Goal: Check status: Check status

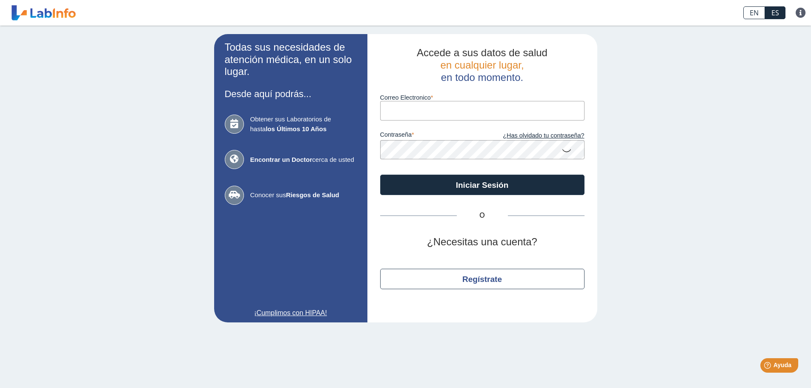
click at [468, 113] on input "Correo Electronico" at bounding box center [482, 110] width 204 height 19
click at [468, 113] on input "sancheza" at bounding box center [482, 110] width 204 height 19
type input "[EMAIL_ADDRESS][DOMAIN_NAME]"
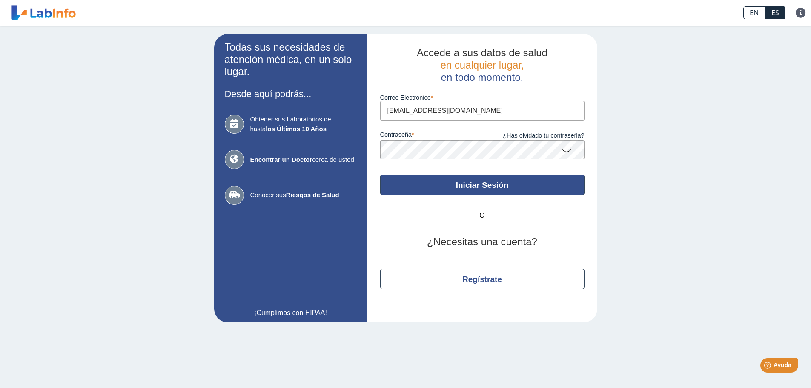
click at [491, 192] on button "Iniciar Sesión" at bounding box center [482, 185] width 204 height 20
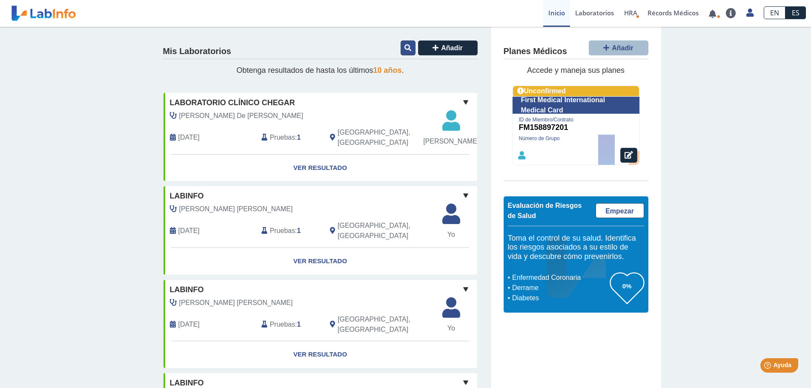
click at [408, 50] on button at bounding box center [408, 47] width 15 height 15
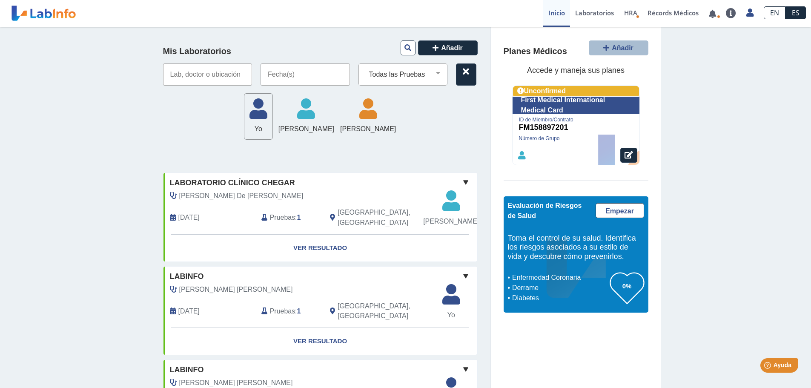
click at [298, 73] on input "text" at bounding box center [305, 74] width 89 height 22
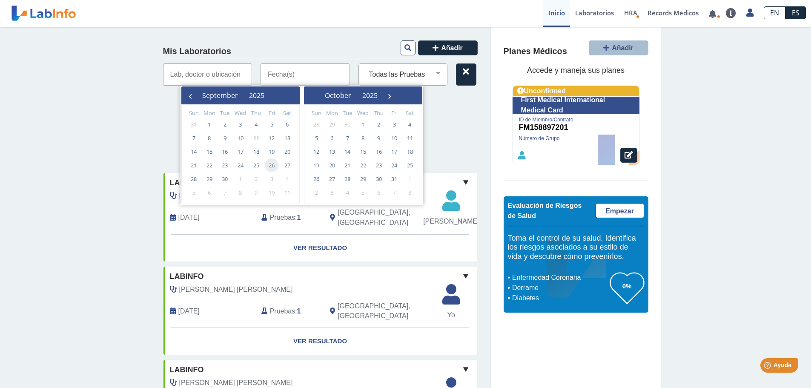
click at [268, 163] on span "26" at bounding box center [272, 165] width 14 height 14
click at [272, 166] on span "26" at bounding box center [272, 165] width 14 height 14
type input "[DATE] - [DATE]"
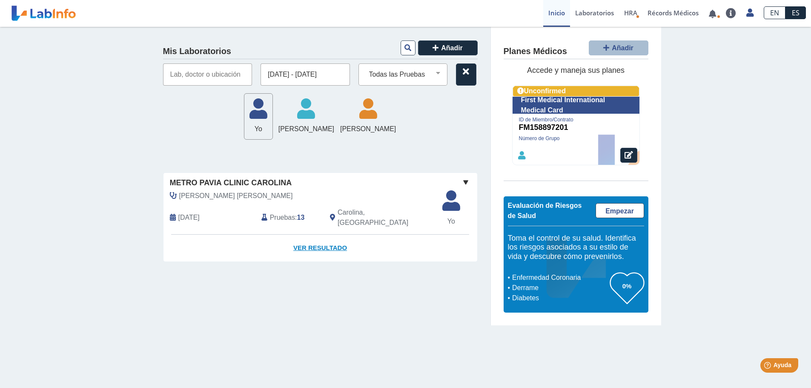
click at [305, 241] on link "Ver Resultado" at bounding box center [321, 248] width 314 height 27
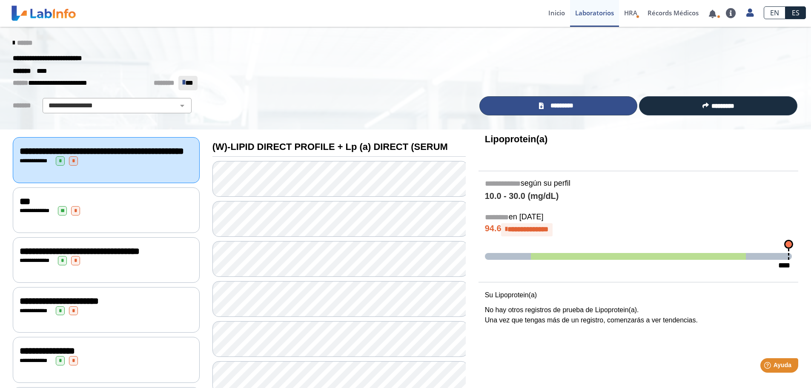
click at [558, 111] on link "*********" at bounding box center [558, 105] width 158 height 19
